Goal: Task Accomplishment & Management: Manage account settings

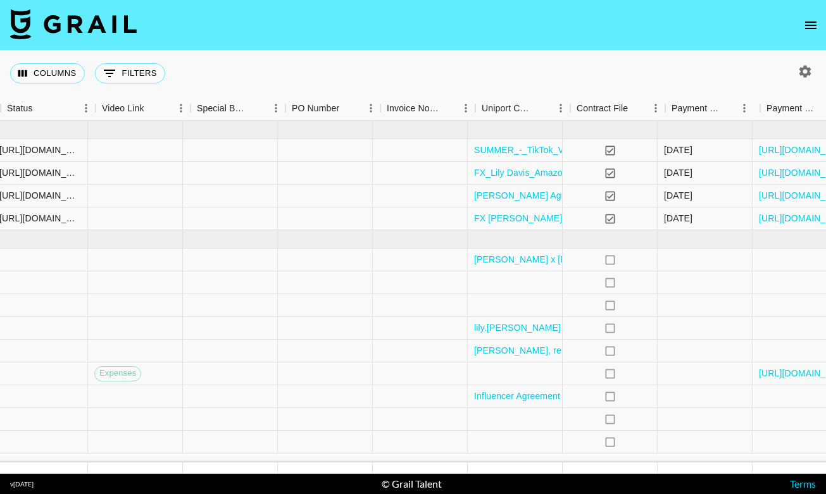
scroll to position [0, 1608]
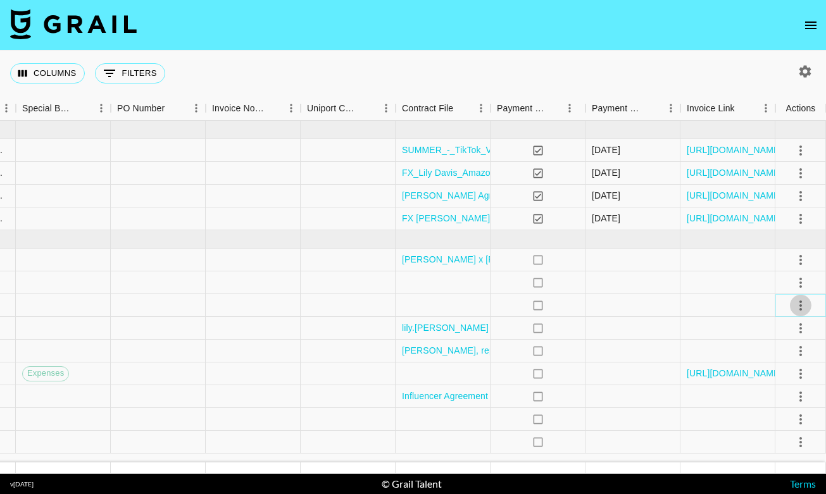
click at [803, 306] on icon "select merge strategy" at bounding box center [800, 305] width 15 height 15
click at [770, 347] on li "Decline" at bounding box center [785, 355] width 82 height 23
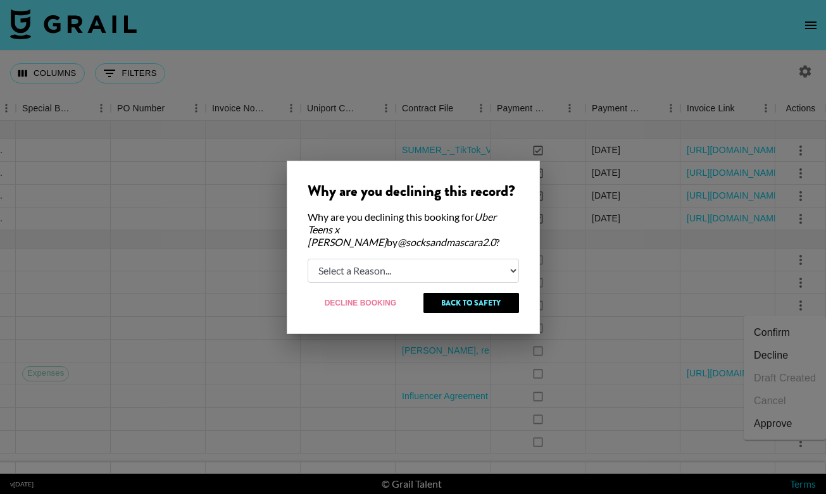
click at [460, 263] on select "Select a Reason... Relogging this deal due to a data issue The [PERSON_NAME] ca…" at bounding box center [413, 271] width 211 height 24
select select "booker_cancel"
click at [308, 259] on select "Select a Reason... Relogging this deal due to a data issue The [PERSON_NAME] ca…" at bounding box center [413, 271] width 211 height 24
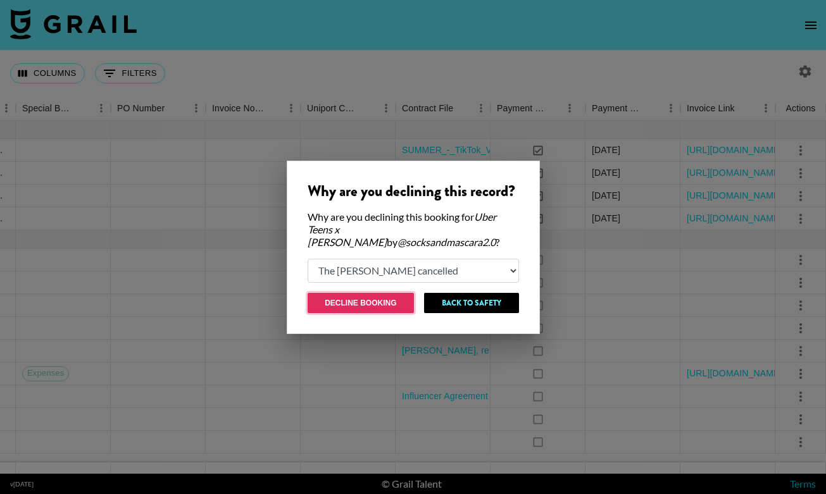
click at [365, 296] on button "Decline Booking" at bounding box center [361, 303] width 107 height 20
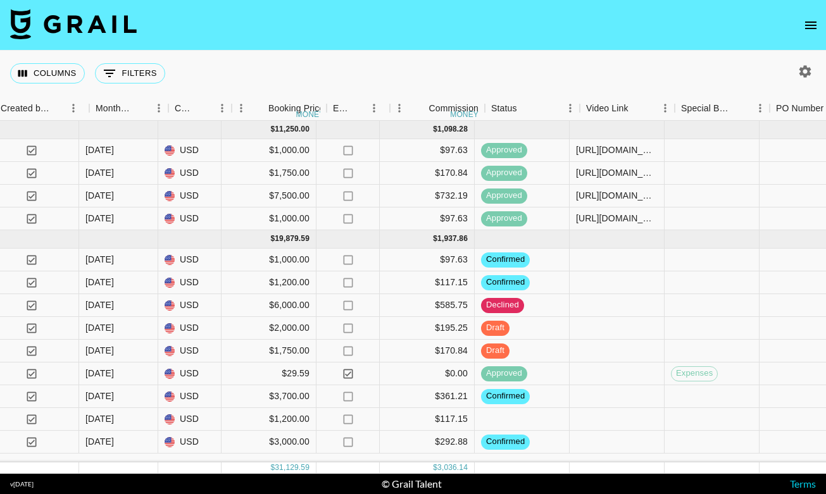
scroll to position [0, 949]
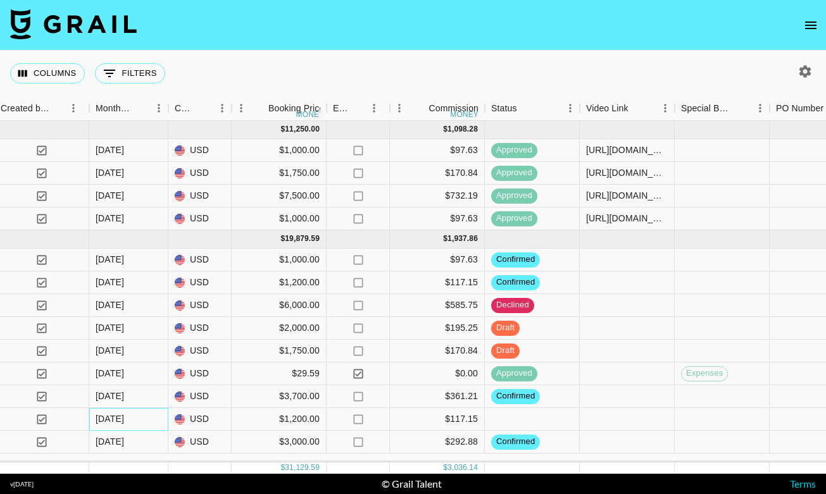
click at [118, 415] on div "[DATE]" at bounding box center [110, 419] width 28 height 13
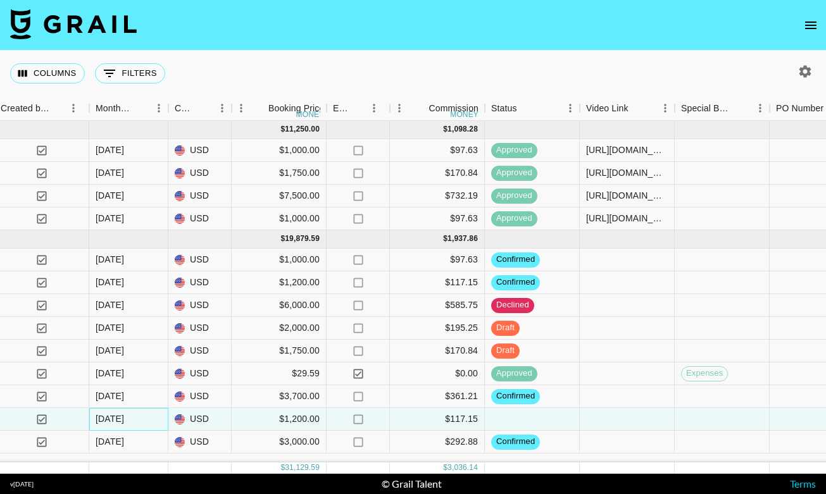
click at [118, 417] on div "[DATE]" at bounding box center [110, 419] width 28 height 13
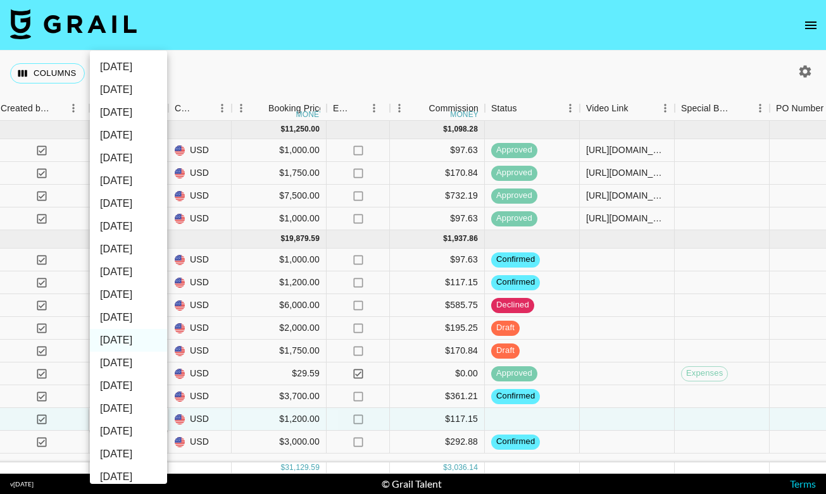
click at [125, 320] on li "[DATE]" at bounding box center [128, 317] width 77 height 23
type input "[DATE]"
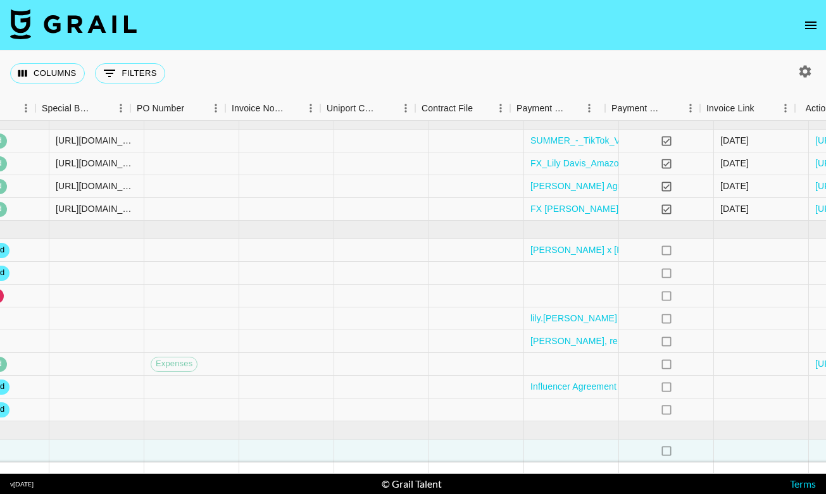
scroll to position [9, 1597]
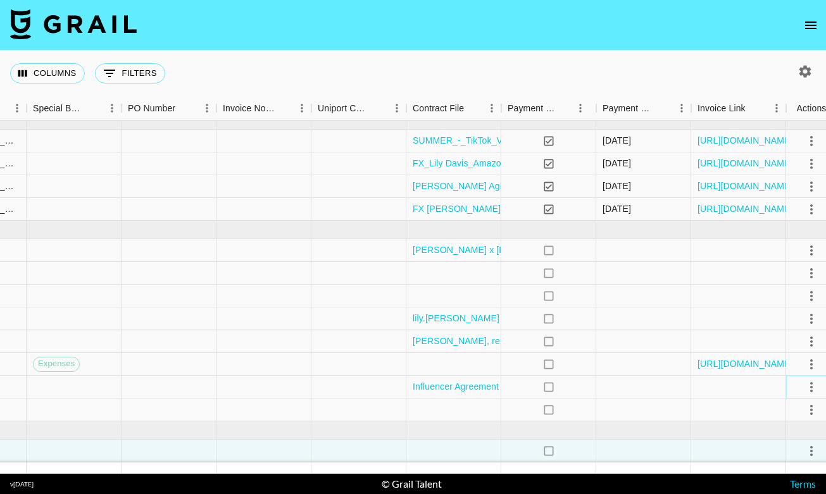
click at [813, 380] on icon "select merge strategy" at bounding box center [811, 387] width 15 height 15
click at [768, 309] on li "Draft Created" at bounding box center [785, 314] width 82 height 23
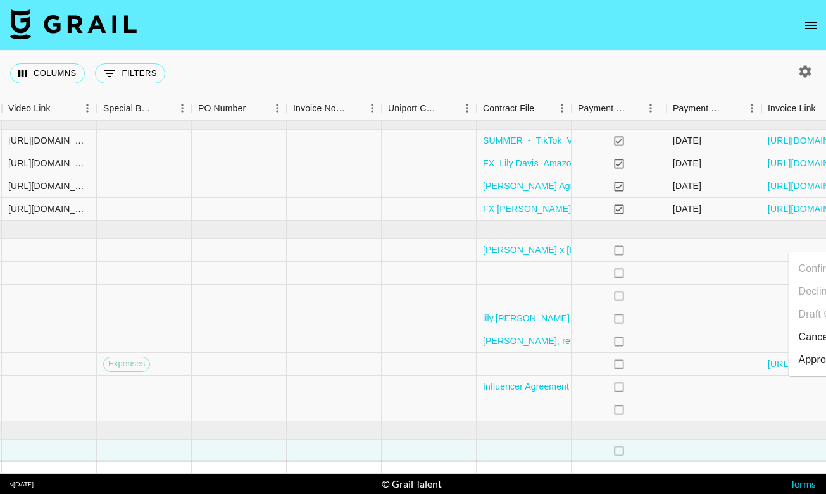
scroll to position [9, 1608]
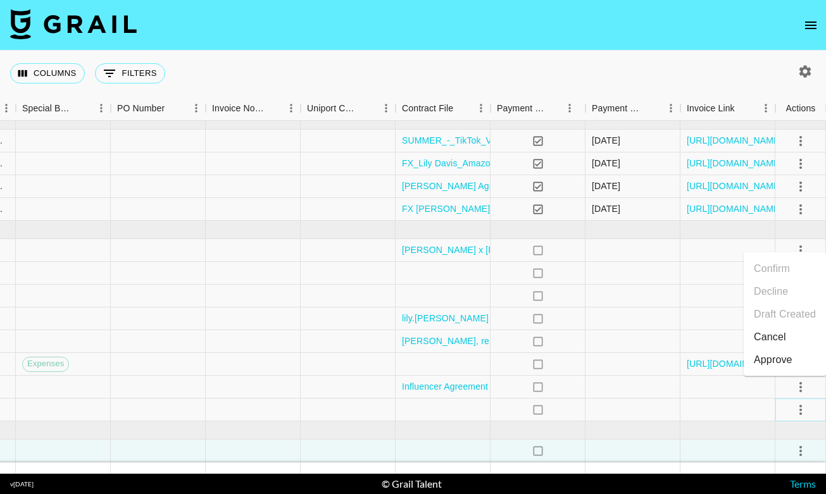
click at [804, 410] on icon "select merge strategy" at bounding box center [800, 410] width 15 height 15
click at [772, 342] on li "Draft Created" at bounding box center [785, 337] width 82 height 23
click at [794, 247] on icon "select merge strategy" at bounding box center [800, 250] width 15 height 15
click at [766, 327] on li "Draft Created" at bounding box center [785, 323] width 82 height 23
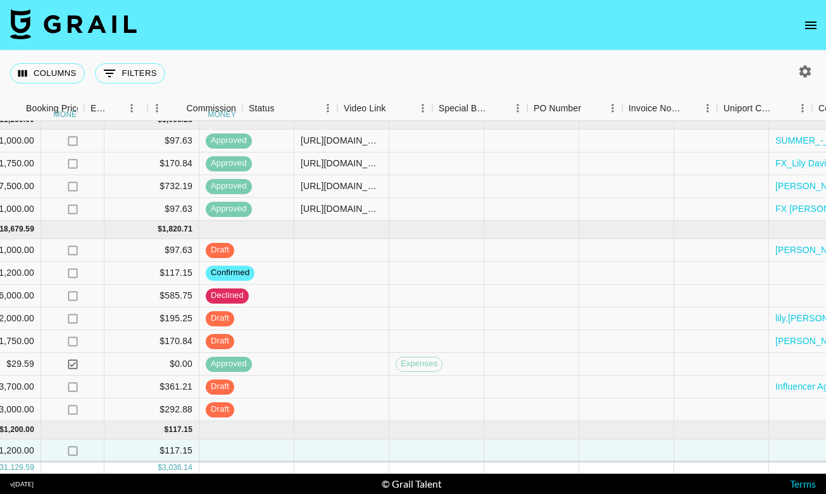
scroll to position [9, 1331]
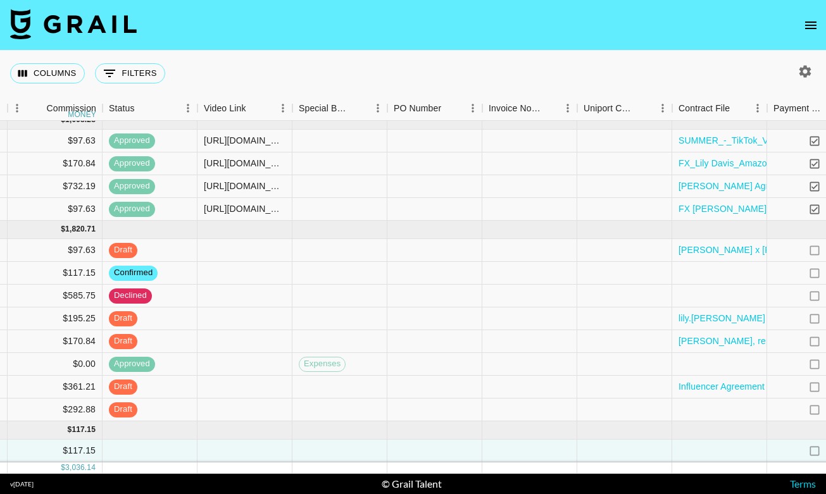
click at [804, 30] on icon "open drawer" at bounding box center [810, 25] width 15 height 15
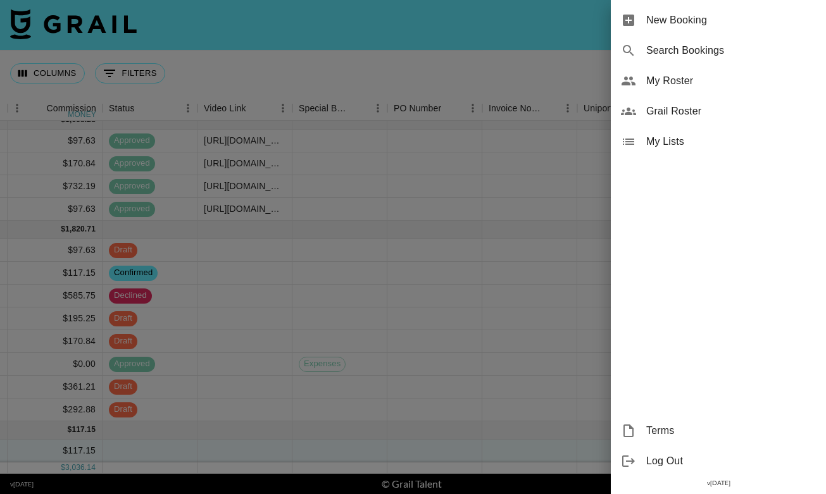
click at [530, 72] on div at bounding box center [413, 247] width 826 height 494
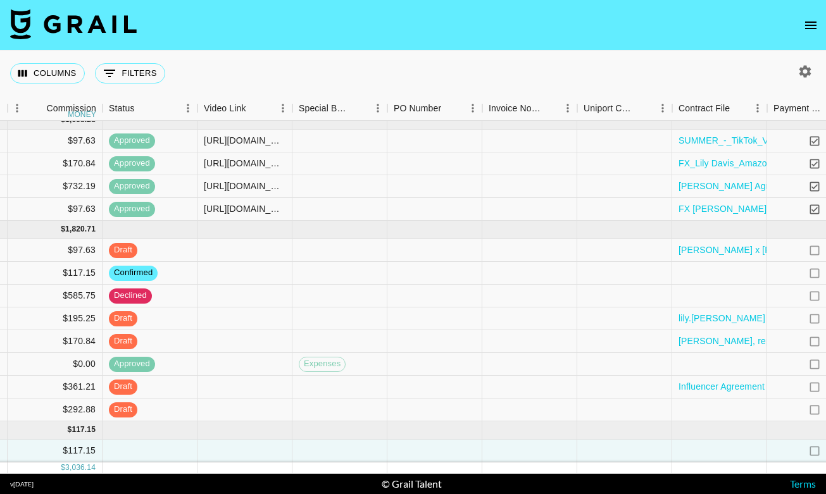
click at [821, 68] on div at bounding box center [802, 72] width 47 height 22
click at [806, 72] on icon "button" at bounding box center [804, 71] width 15 height 15
select select "[DATE]"
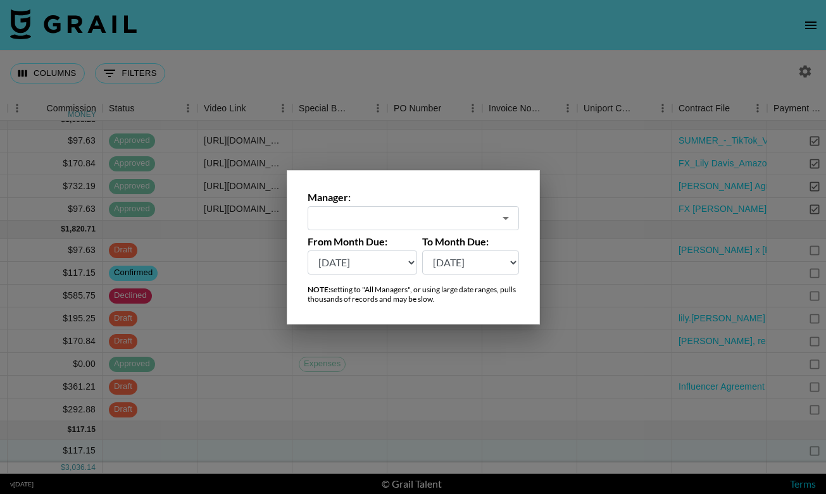
type input "[EMAIL_ADDRESS][DOMAIN_NAME]"
click at [398, 261] on select "[DATE] [DATE] '[DATE] May '[DATE] Mar '[DATE] Jan '[DATE] Nov '[DATE] Sep '[DAT…" at bounding box center [363, 263] width 110 height 24
select select "[DATE]"
click at [308, 251] on select "[DATE] [DATE] '[DATE] May '[DATE] Mar '[DATE] Jan '[DATE] Nov '[DATE] Sep '[DAT…" at bounding box center [363, 263] width 110 height 24
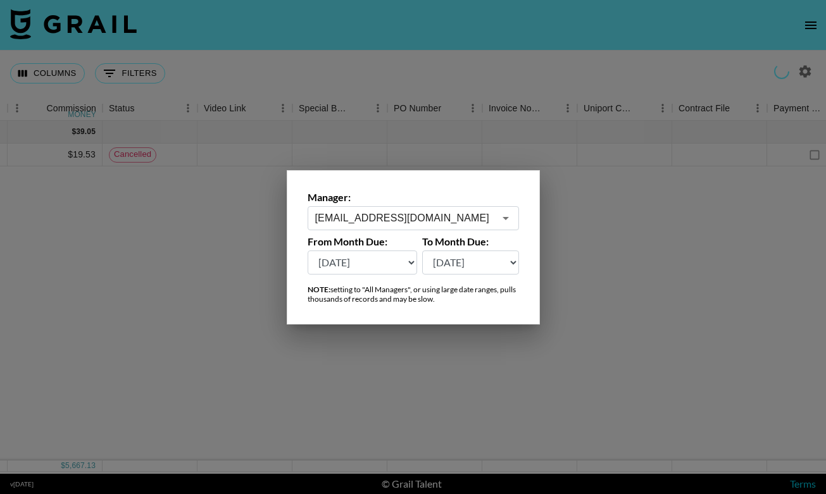
scroll to position [0, 1331]
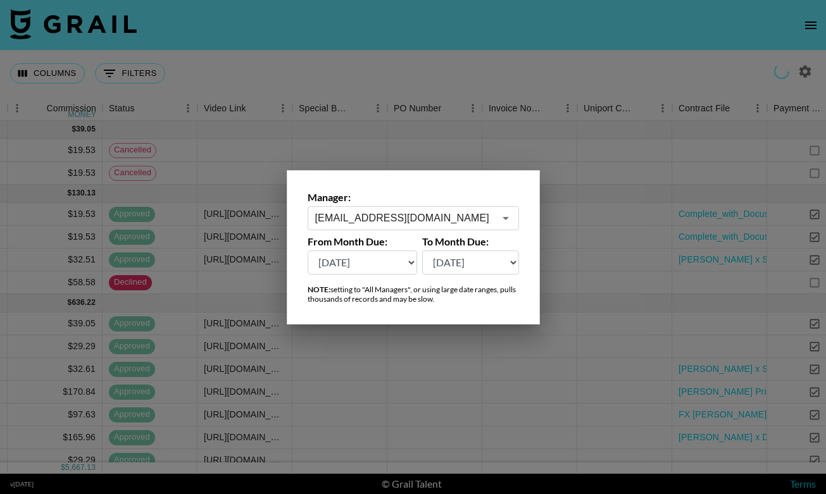
click at [392, 71] on div at bounding box center [413, 247] width 826 height 494
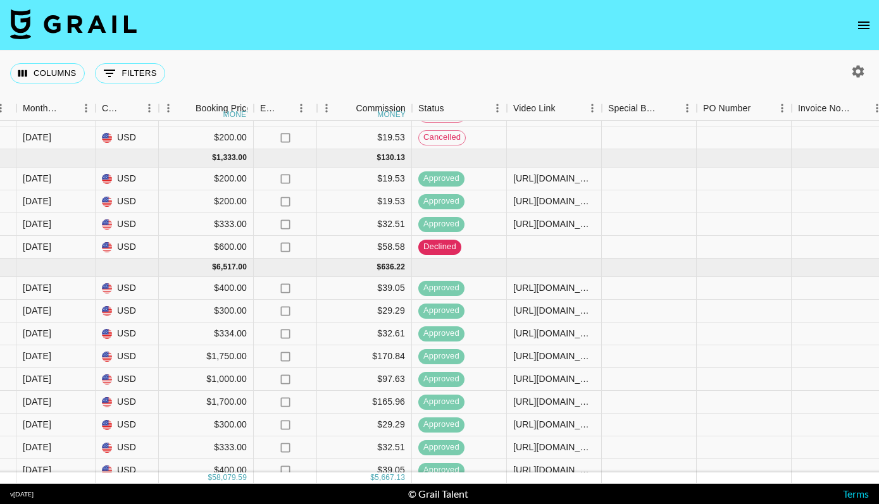
scroll to position [0, 1022]
